Goal: Transaction & Acquisition: Purchase product/service

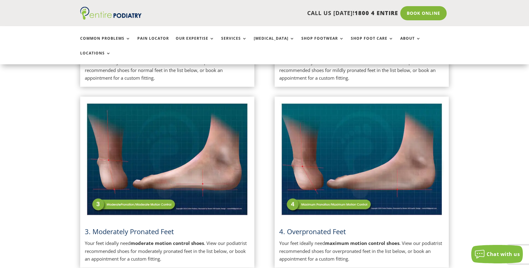
scroll to position [418, 0]
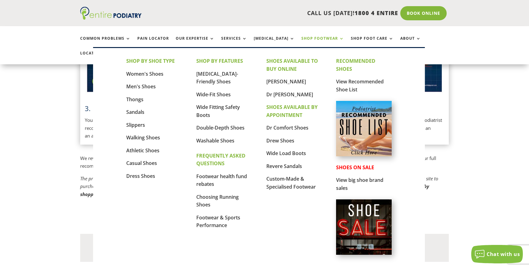
click at [327, 39] on link "Shop Footwear" at bounding box center [322, 42] width 43 height 13
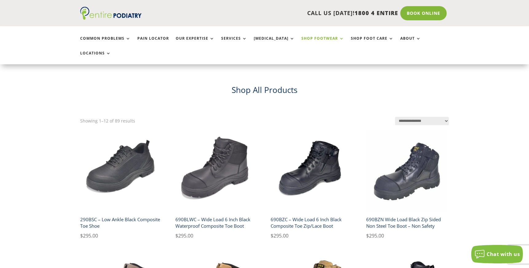
scroll to position [123, 0]
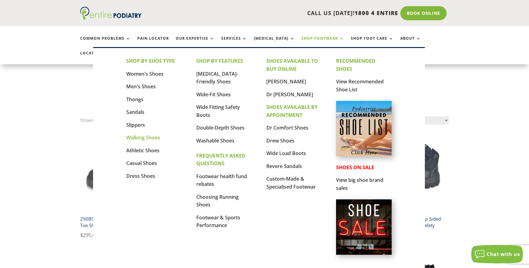
click at [143, 137] on link "Walking Shoes" at bounding box center [143, 137] width 34 height 7
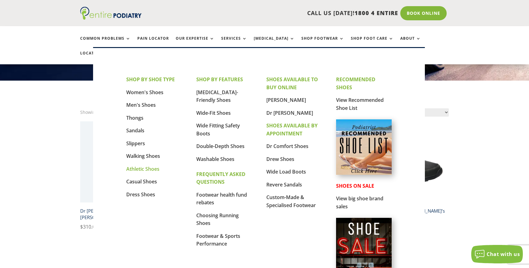
click at [142, 168] on link "Athletic Shoes" at bounding box center [142, 168] width 33 height 7
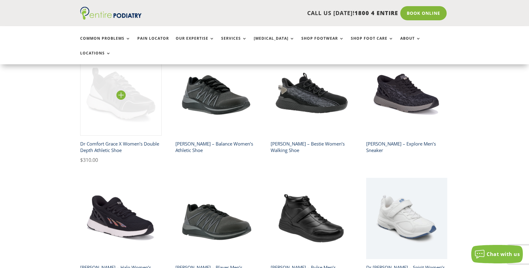
scroll to position [442, 0]
